Goal: Information Seeking & Learning: Learn about a topic

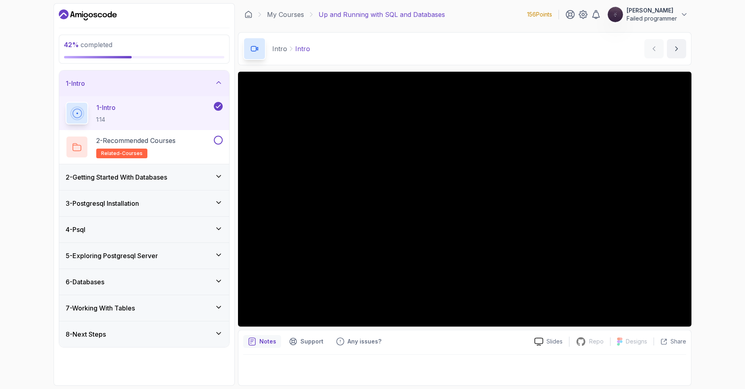
click at [137, 225] on div "4 - Psql" at bounding box center [144, 230] width 157 height 10
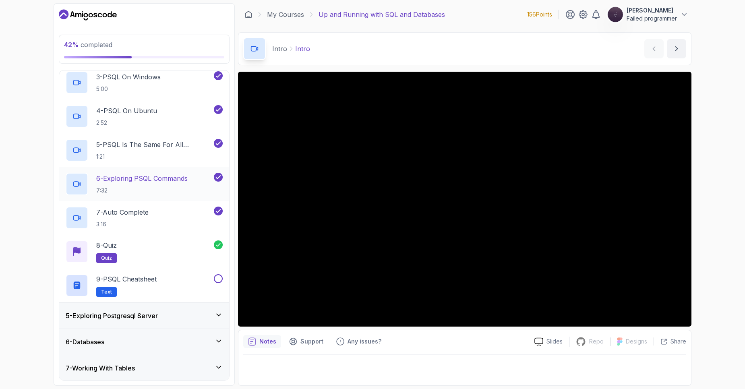
scroll to position [204, 0]
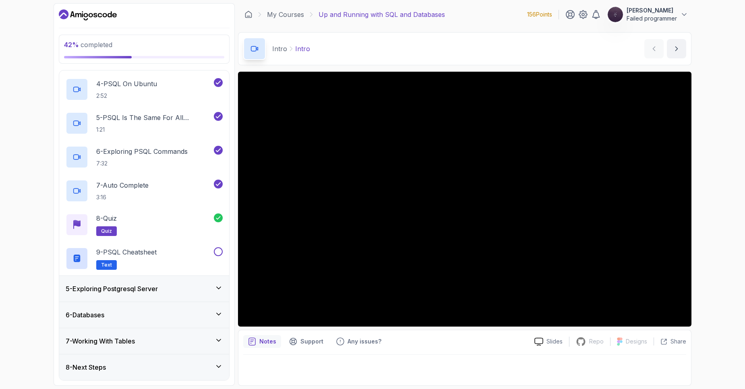
click at [176, 291] on div "5 - Exploring Postgresql Server" at bounding box center [144, 289] width 157 height 10
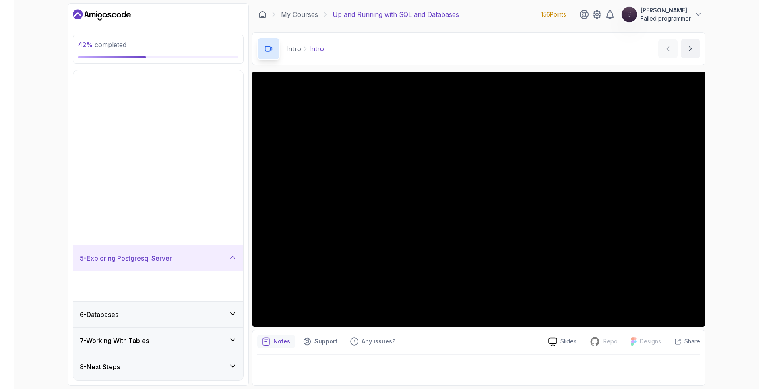
scroll to position [0, 0]
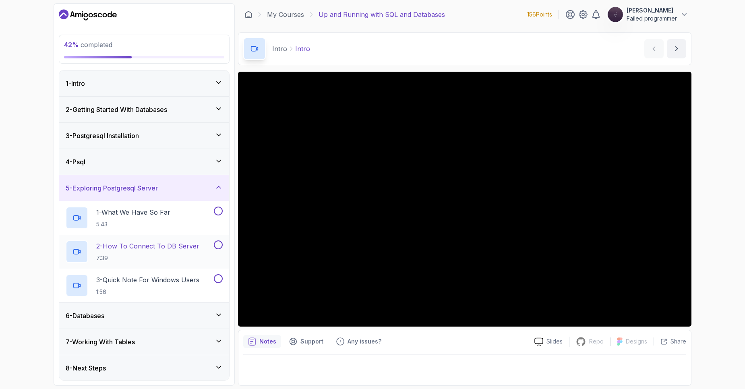
click at [161, 247] on p "2 - How To Connect To DB Server" at bounding box center [147, 246] width 103 height 10
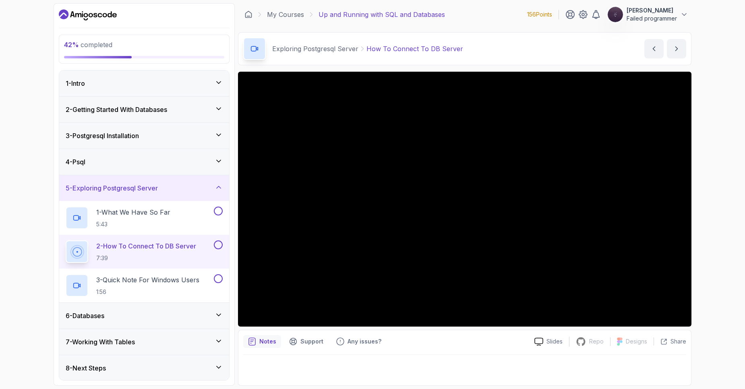
click at [29, 193] on div "42 % completed 1 - Intro 2 - Getting Started With Databases 3 - Postgresql Inst…" at bounding box center [372, 194] width 745 height 389
click at [714, 236] on div "42 % completed 1 - Intro 2 - Getting Started With Databases 3 - Postgresql Inst…" at bounding box center [372, 194] width 745 height 389
